Goal: Information Seeking & Learning: Learn about a topic

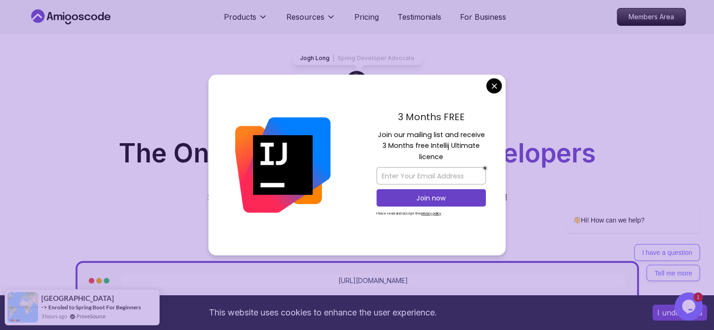
scroll to position [47, 0]
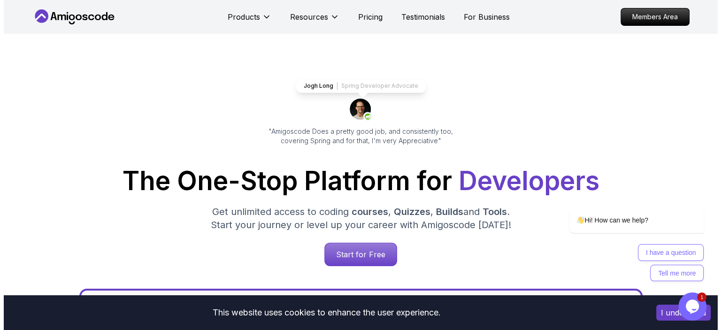
scroll to position [0, 0]
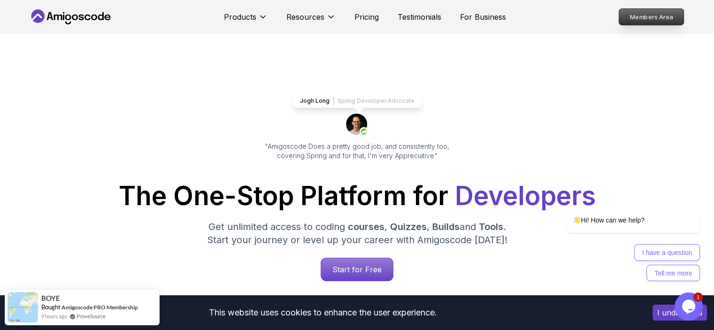
click at [667, 21] on p "Members Area" at bounding box center [651, 17] width 65 height 16
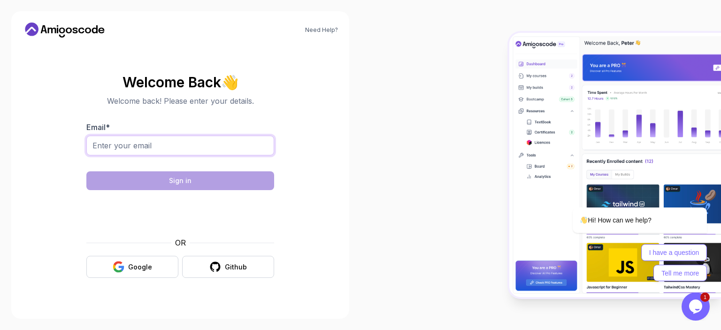
click at [223, 148] on input "Email *" at bounding box center [180, 146] width 188 height 20
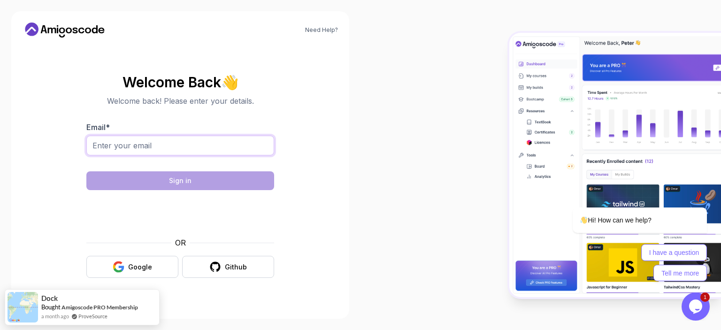
type input "vlchernyavski@gmail.com"
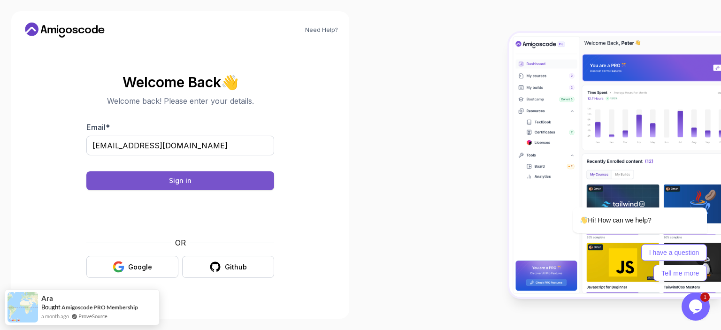
click at [188, 180] on div "Sign in" at bounding box center [180, 180] width 23 height 9
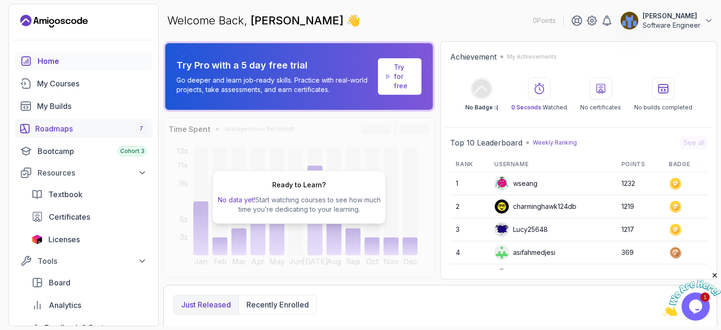
click at [71, 132] on div "Roadmaps 7" at bounding box center [91, 128] width 112 height 11
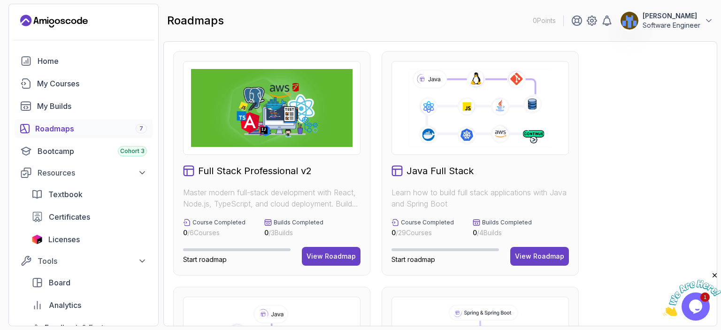
click at [677, 23] on p "Software Engineer" at bounding box center [672, 25] width 58 height 9
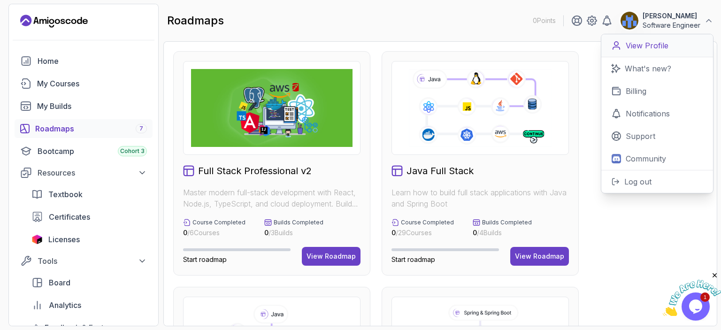
click at [656, 46] on p "View Profile" at bounding box center [647, 45] width 43 height 11
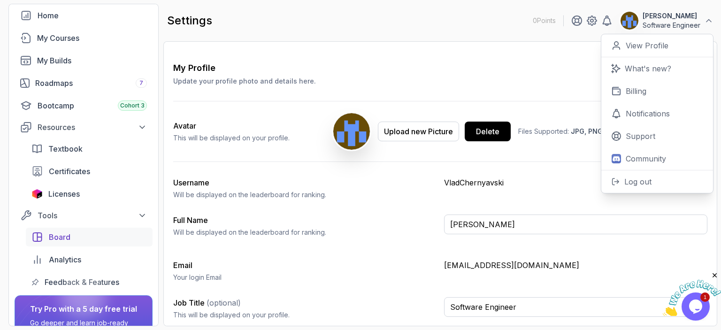
scroll to position [47, 0]
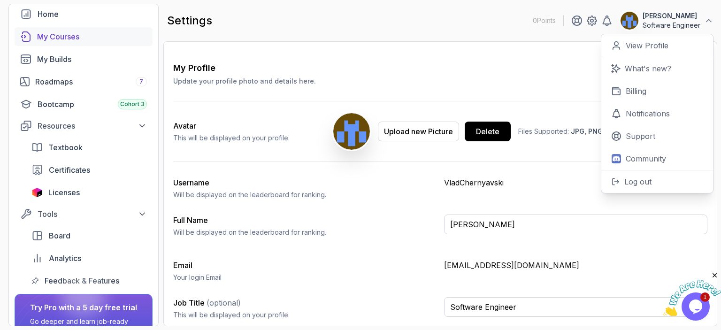
click at [66, 45] on link "My Courses" at bounding box center [84, 36] width 138 height 19
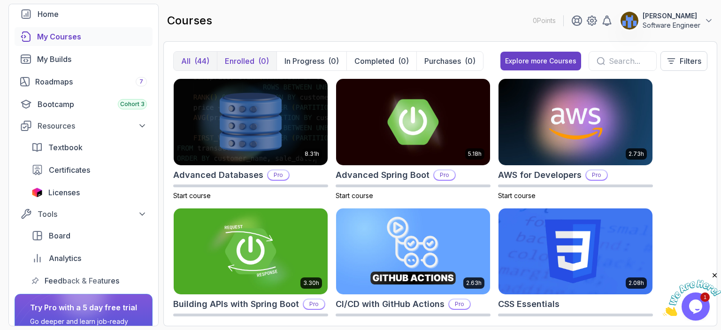
click at [245, 59] on p "Enrolled" at bounding box center [240, 60] width 30 height 11
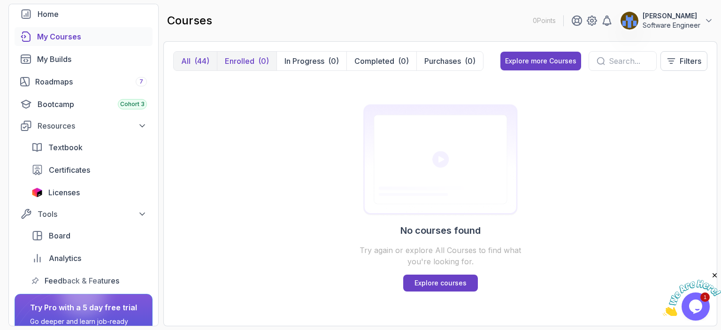
click at [201, 58] on div "(44)" at bounding box center [201, 60] width 15 height 11
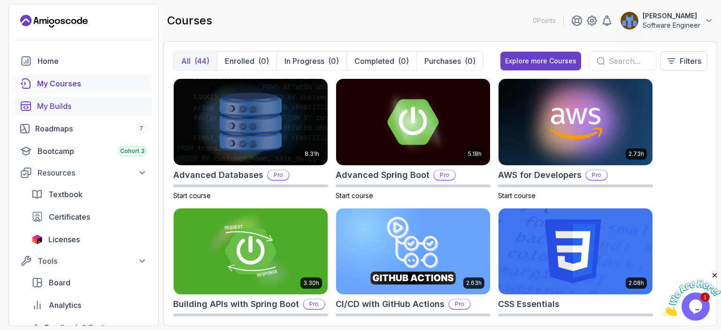
click at [69, 106] on div "My Builds" at bounding box center [92, 105] width 110 height 11
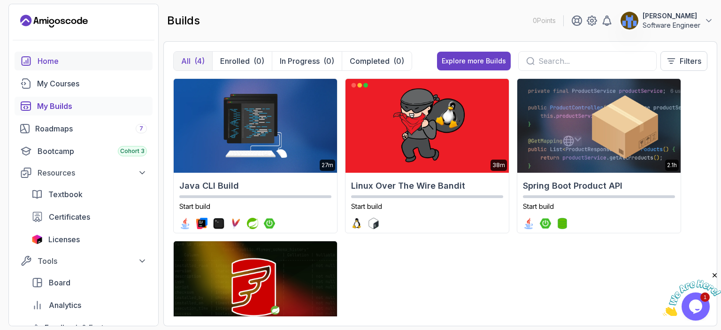
click at [51, 63] on div "Home" at bounding box center [92, 60] width 109 height 11
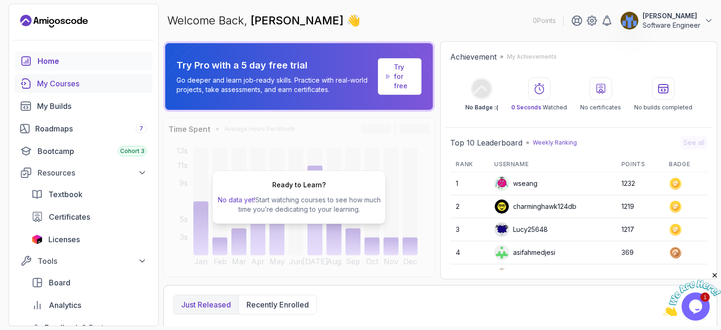
click at [49, 85] on div "My Courses" at bounding box center [92, 83] width 110 height 11
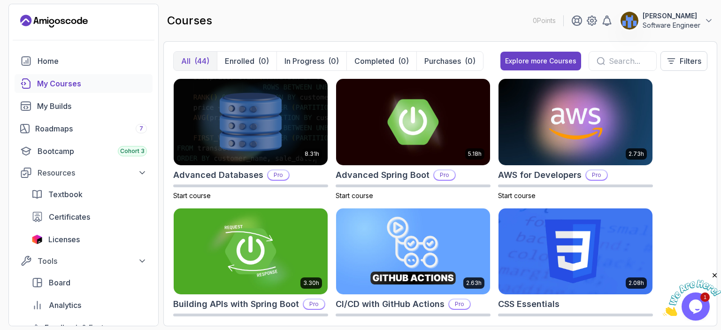
click at [678, 27] on p "Software Engineer" at bounding box center [672, 25] width 58 height 9
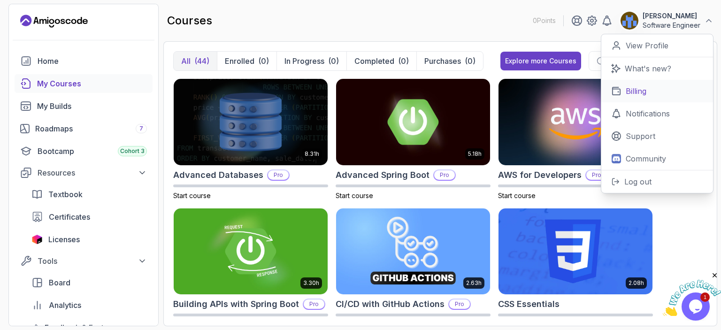
click at [639, 88] on p "Billing" at bounding box center [636, 90] width 21 height 11
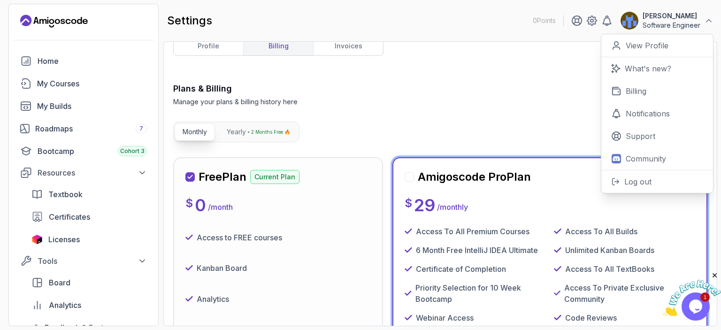
scroll to position [141, 0]
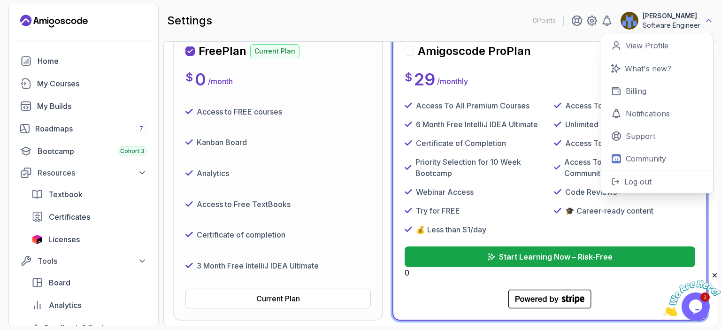
click at [709, 22] on icon at bounding box center [708, 20] width 9 height 9
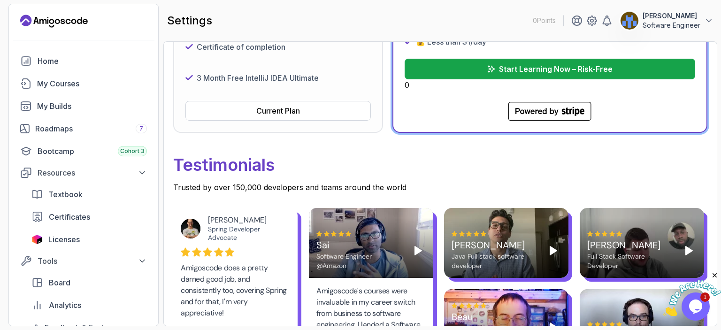
scroll to position [47, 0]
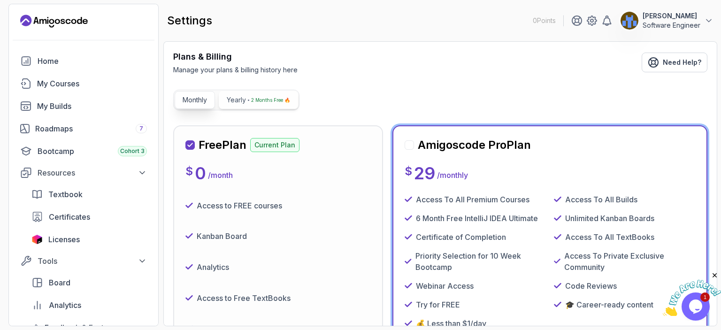
click at [247, 103] on button "Yearly 2 Months Free 🔥" at bounding box center [258, 100] width 79 height 18
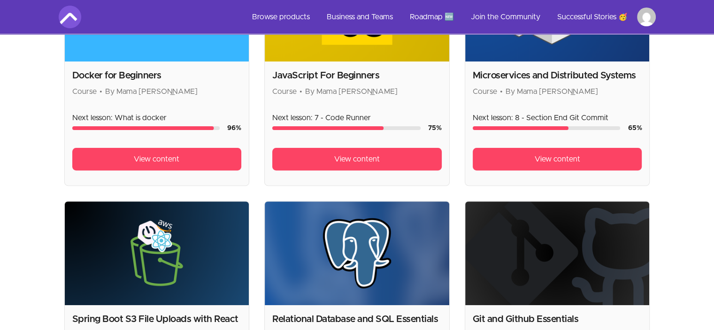
scroll to position [282, 0]
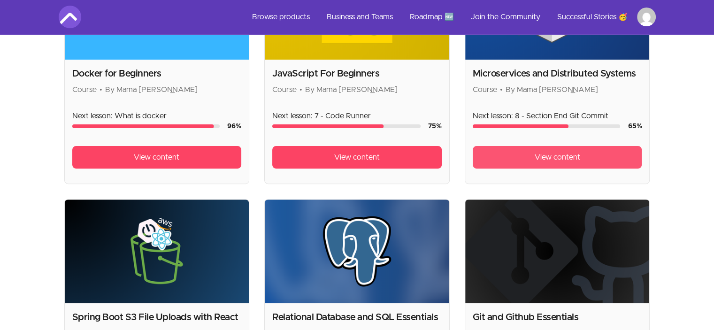
click at [557, 153] on span "View content" at bounding box center [558, 157] width 46 height 11
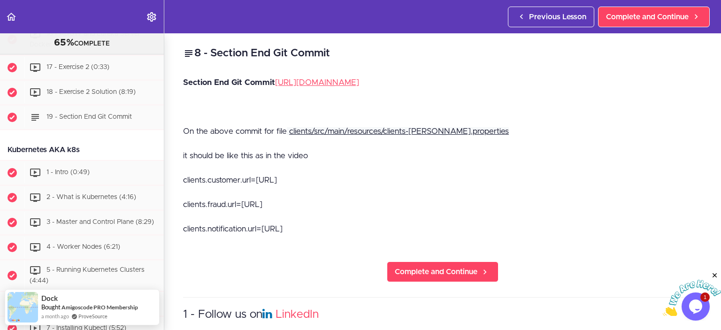
scroll to position [2888, 0]
click at [17, 16] on link "Back to course curriculum" at bounding box center [11, 16] width 23 height 33
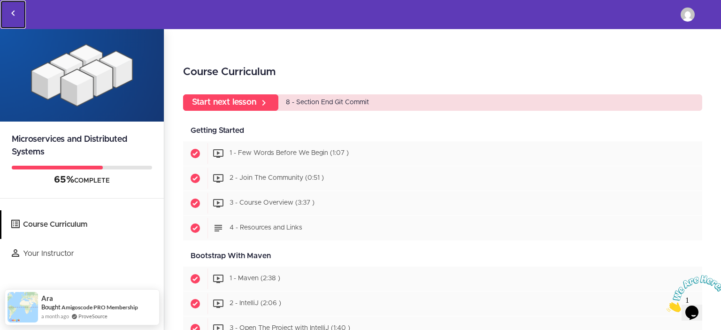
click at [15, 7] on link "Back to courses" at bounding box center [12, 14] width 25 height 28
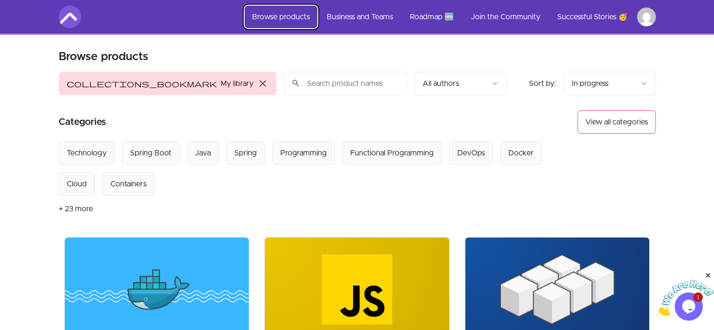
click at [295, 14] on link "Browse products" at bounding box center [281, 17] width 73 height 23
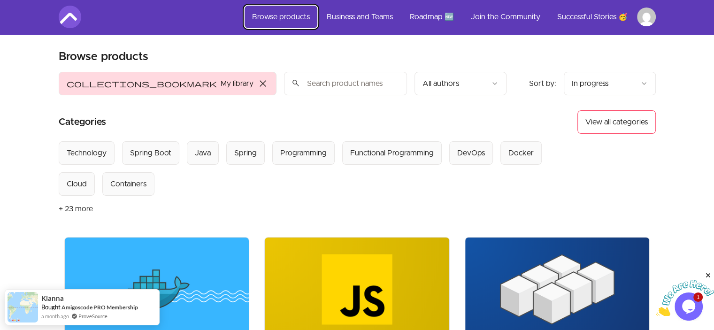
click at [272, 11] on link "Browse products" at bounding box center [281, 17] width 73 height 23
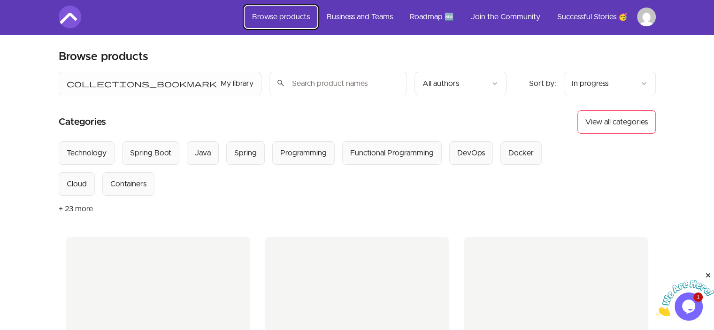
click at [272, 11] on link "Browse products" at bounding box center [281, 17] width 73 height 23
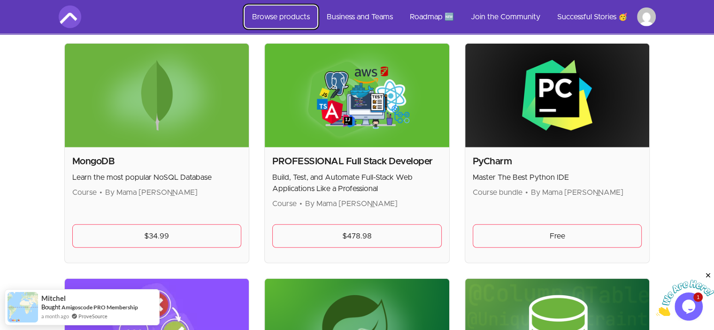
scroll to position [2488, 0]
